Goal: Complete application form

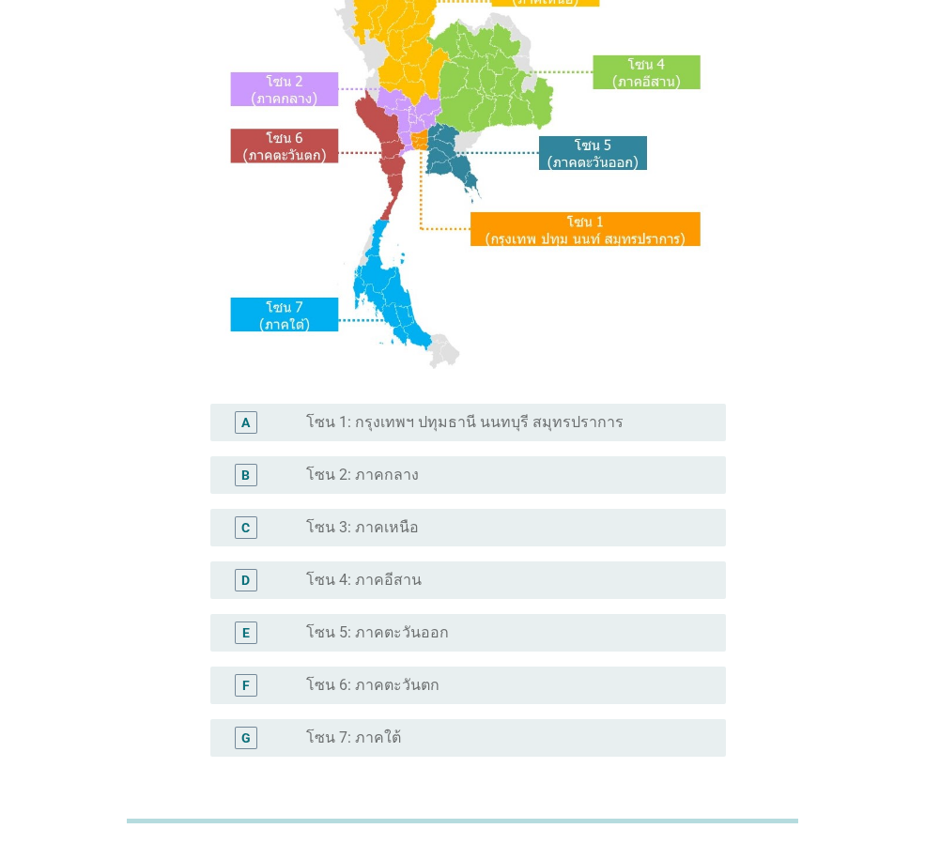
scroll to position [282, 0]
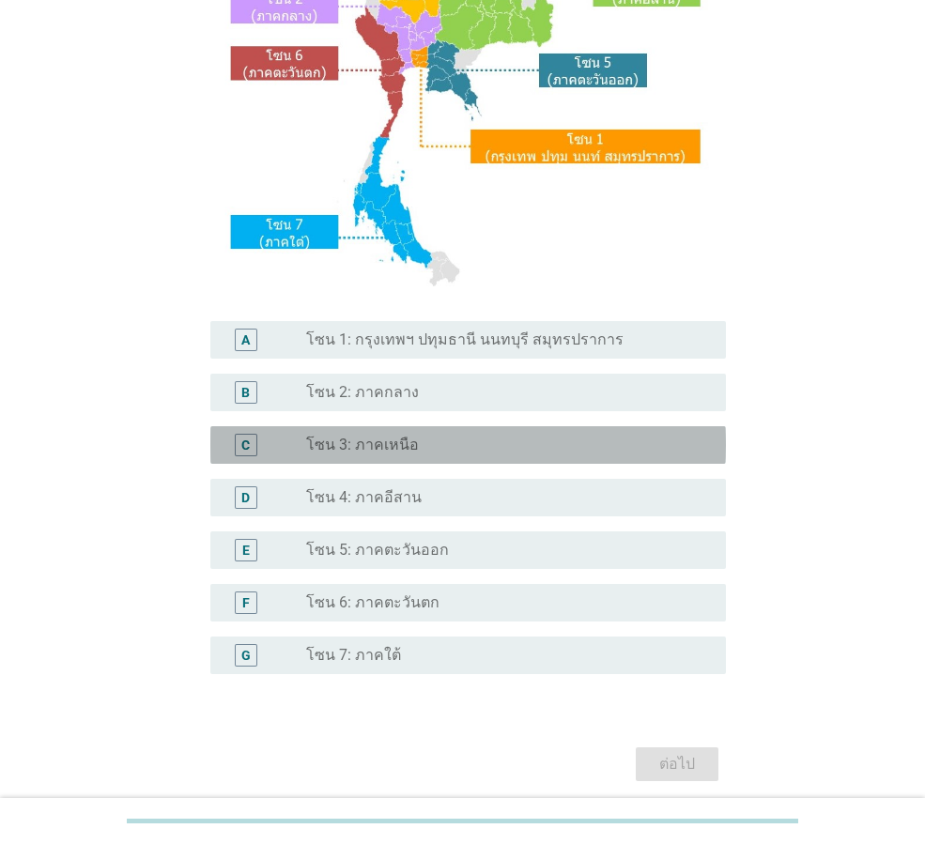
click at [386, 449] on label "โซน 3: ภาคเหนือ" at bounding box center [362, 445] width 113 height 19
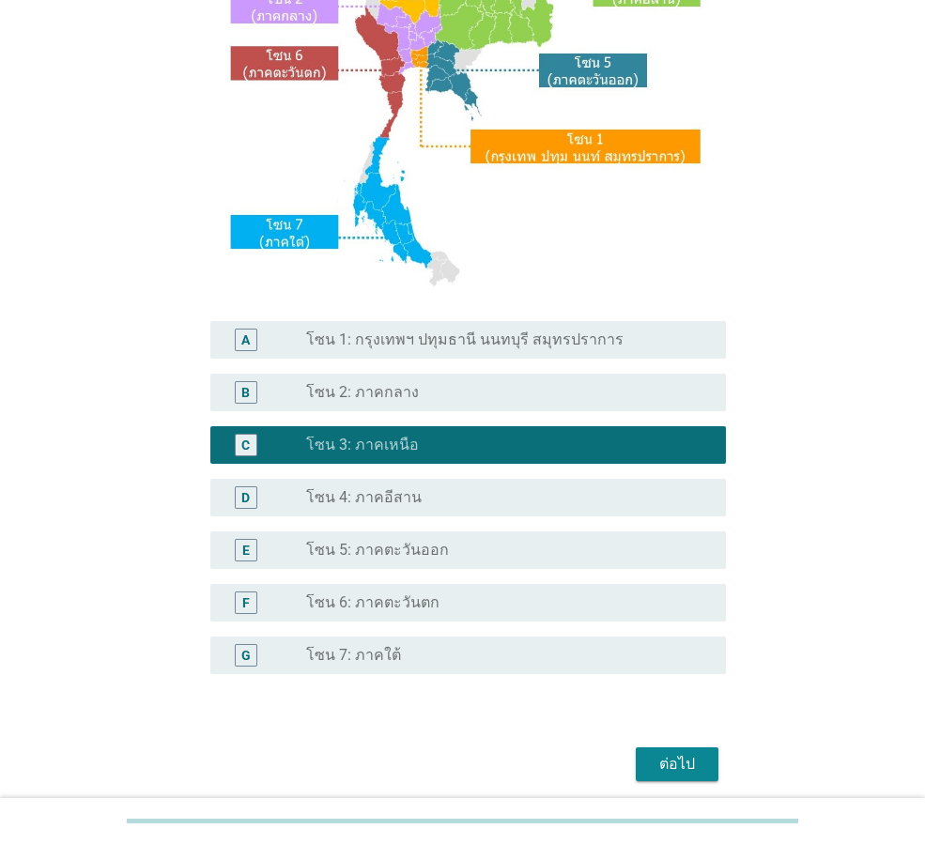
click at [681, 776] on button "ต่อไป" at bounding box center [677, 765] width 83 height 34
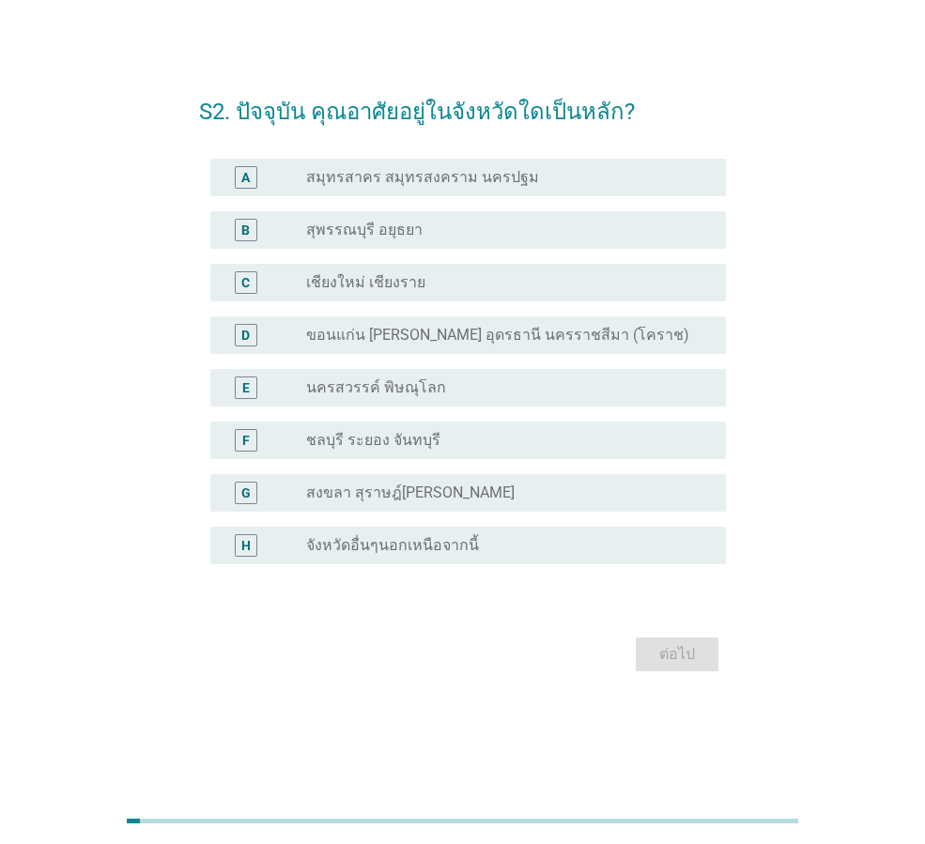
scroll to position [0, 0]
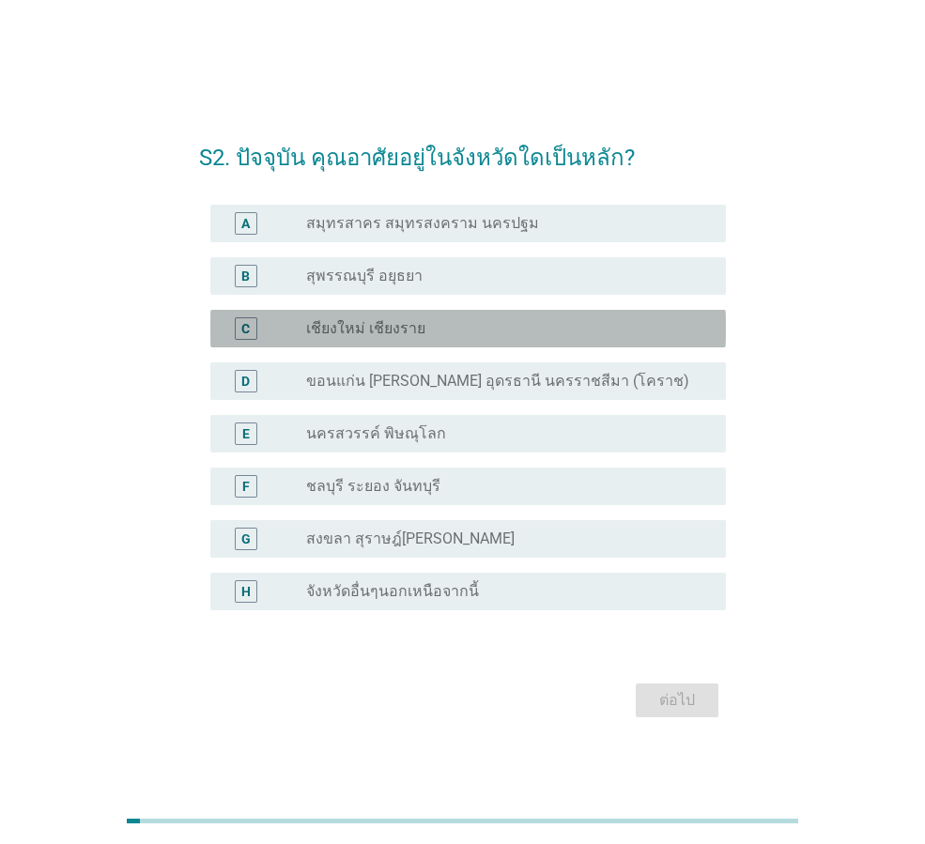
click at [377, 322] on label "เชียงใหม่ เชียงราย" at bounding box center [365, 328] width 119 height 19
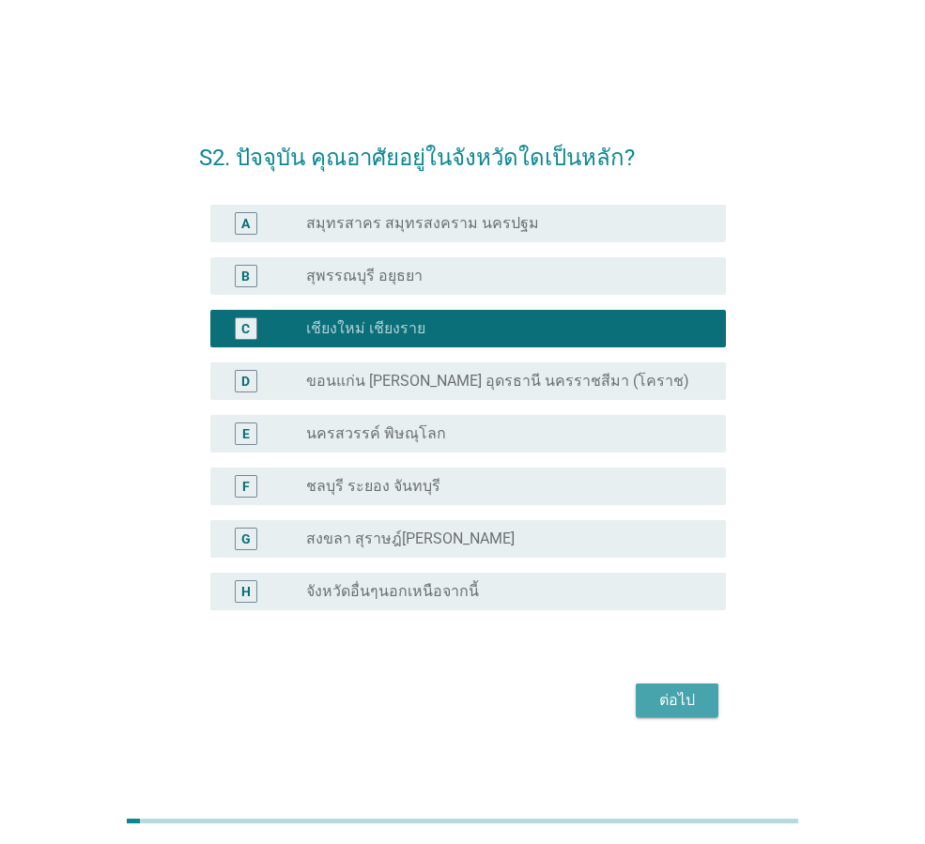
click at [675, 692] on div "ต่อไป" at bounding box center [677, 700] width 53 height 23
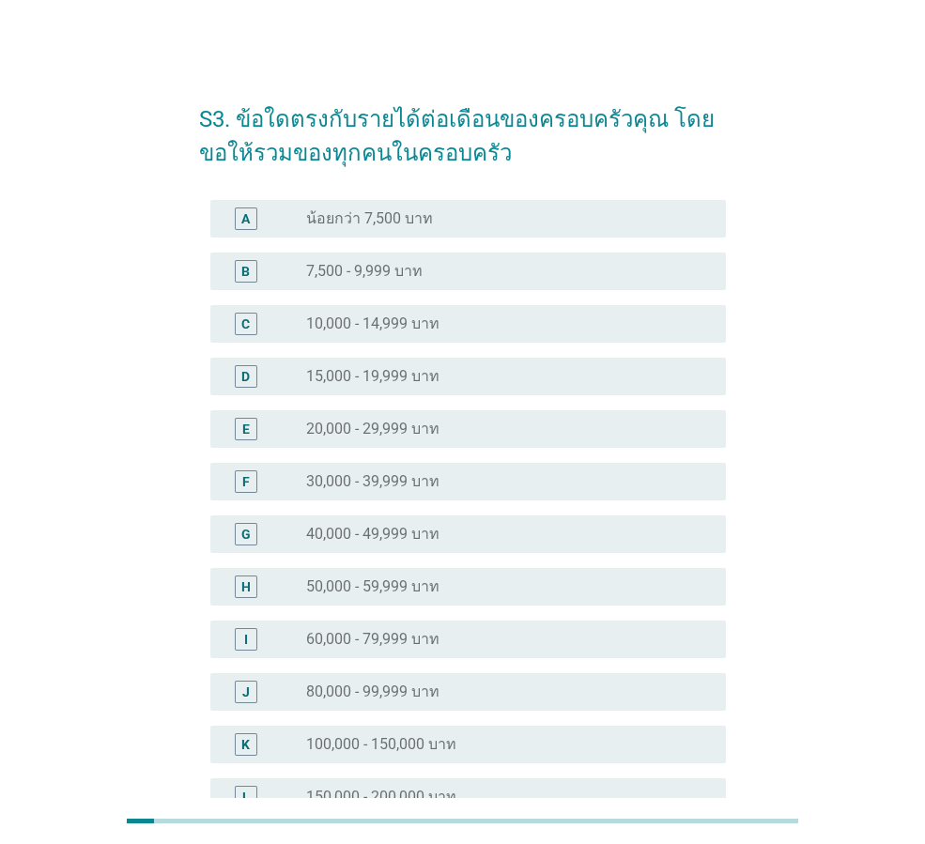
click at [423, 427] on label "20,000 - 29,999 บาท" at bounding box center [372, 429] width 133 height 19
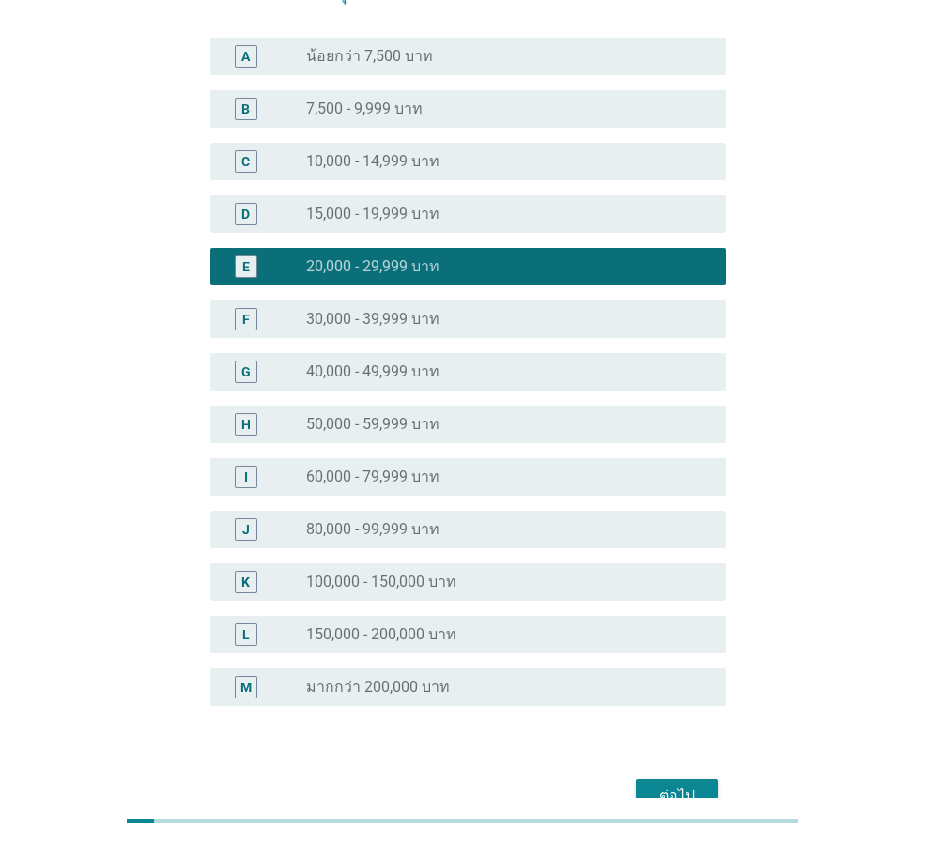
scroll to position [266, 0]
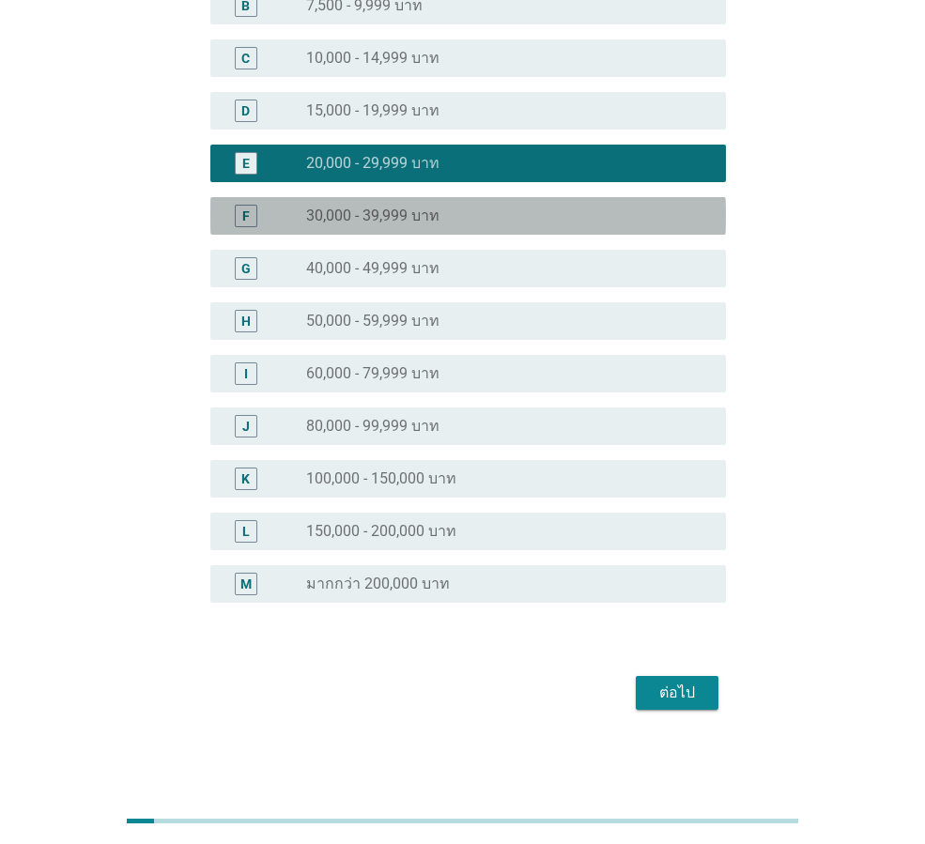
click at [348, 223] on label "30,000 - 39,999 บาท" at bounding box center [372, 216] width 133 height 19
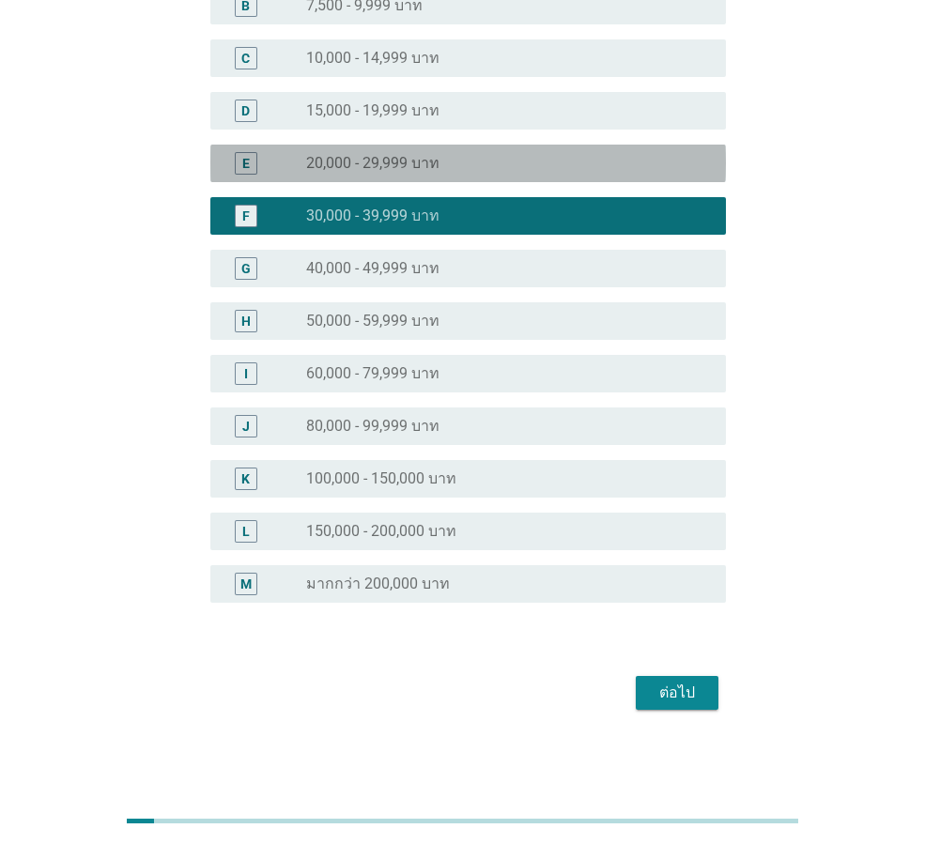
click at [394, 161] on label "20,000 - 29,999 บาท" at bounding box center [372, 163] width 133 height 19
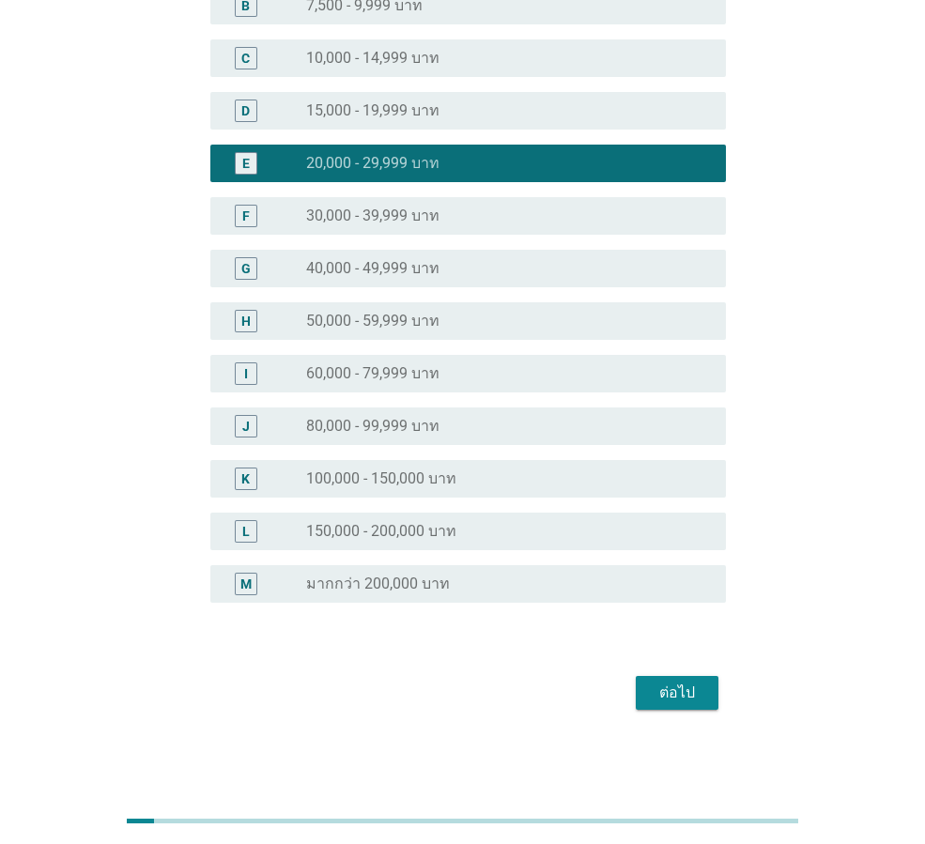
click at [664, 677] on button "ต่อไป" at bounding box center [677, 693] width 83 height 34
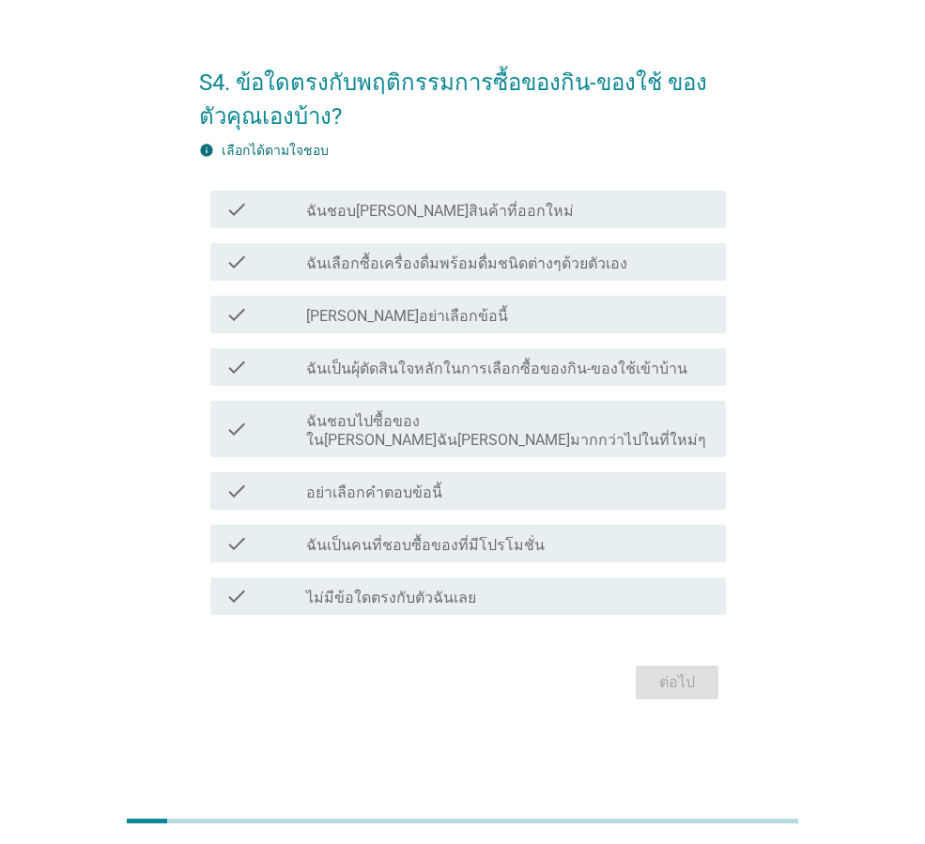
scroll to position [0, 0]
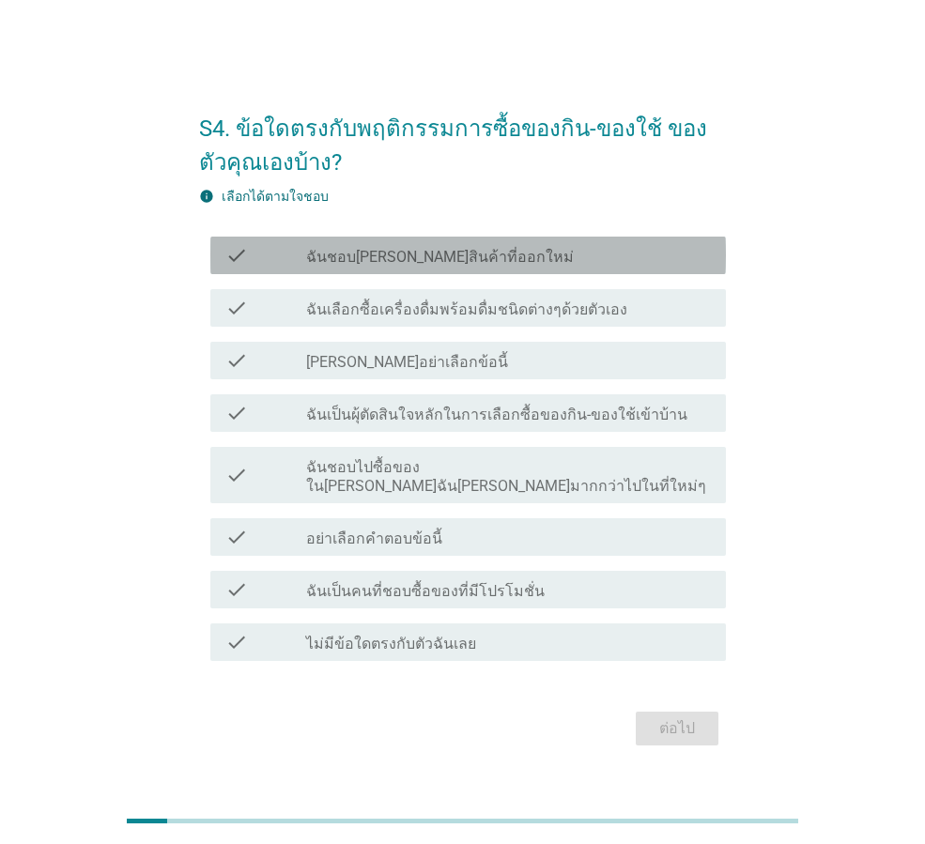
click at [408, 255] on div "check_box_outline_blank ฉันชอบ[PERSON_NAME]สินค้าที่ออกใหม่" at bounding box center [508, 255] width 405 height 23
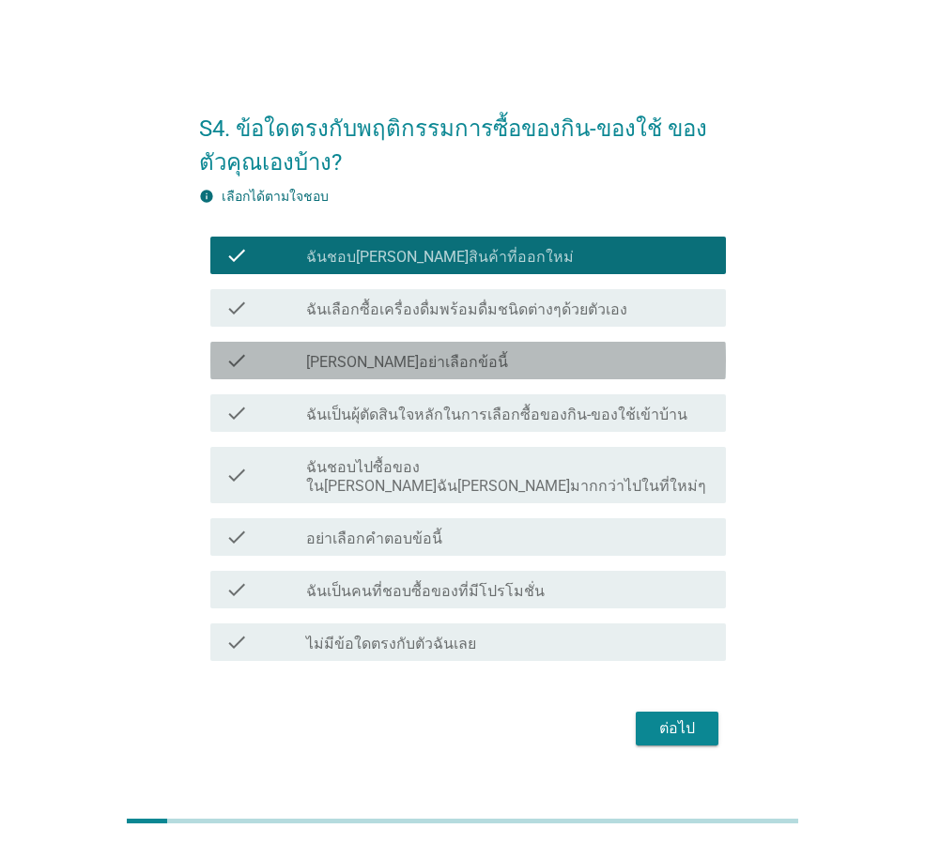
click at [395, 372] on label "[PERSON_NAME]อย่าเลือกข้อนี้" at bounding box center [407, 362] width 202 height 19
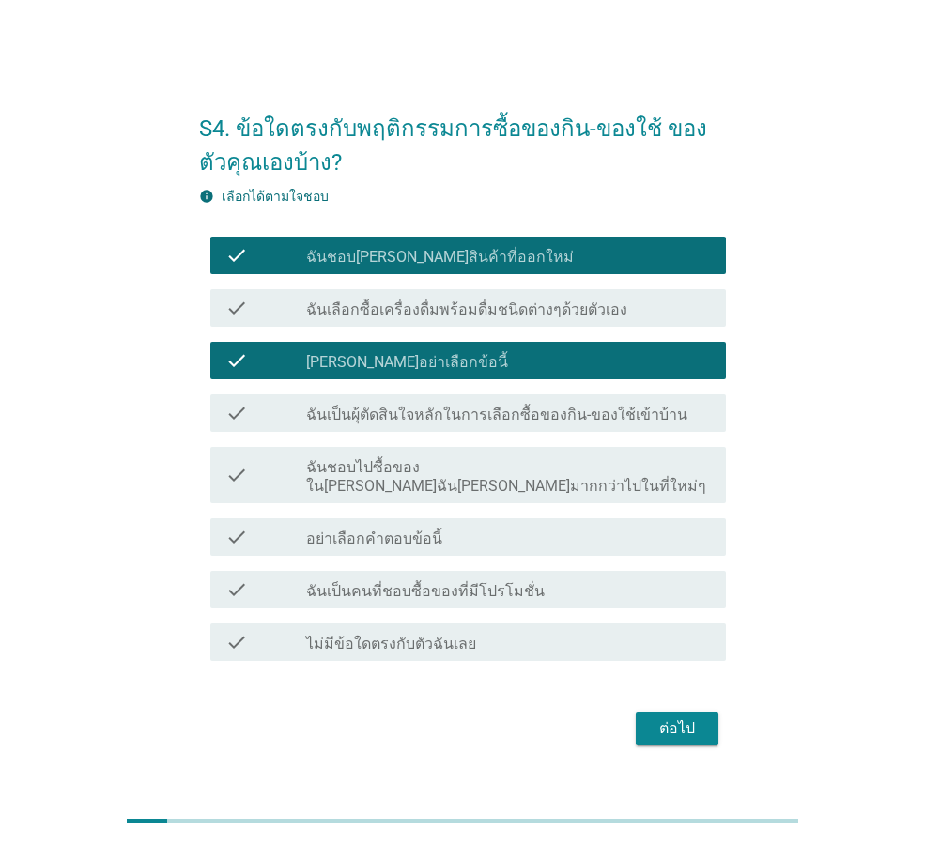
click at [419, 466] on div "check_box_outline_blank ฉันชอบไปซื้อของใน[PERSON_NAME]ฉัน[PERSON_NAME]มากกว่าไป…" at bounding box center [508, 475] width 405 height 41
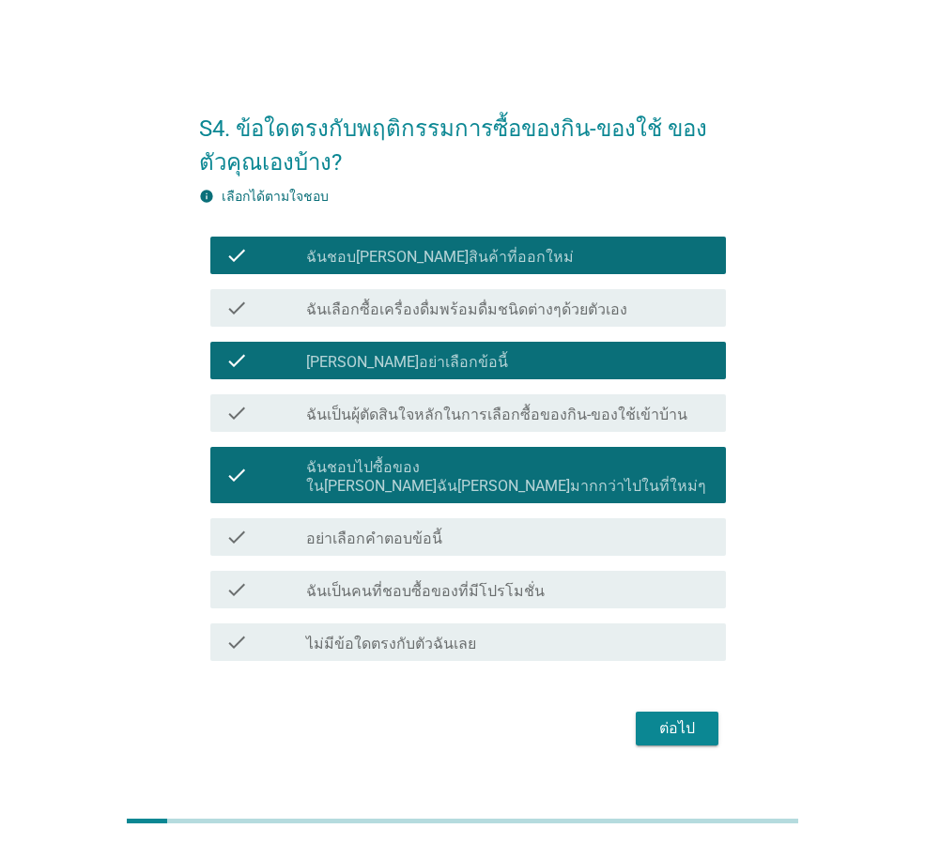
click at [685, 718] on div "ต่อไป" at bounding box center [677, 729] width 53 height 23
